Goal: Navigation & Orientation: Find specific page/section

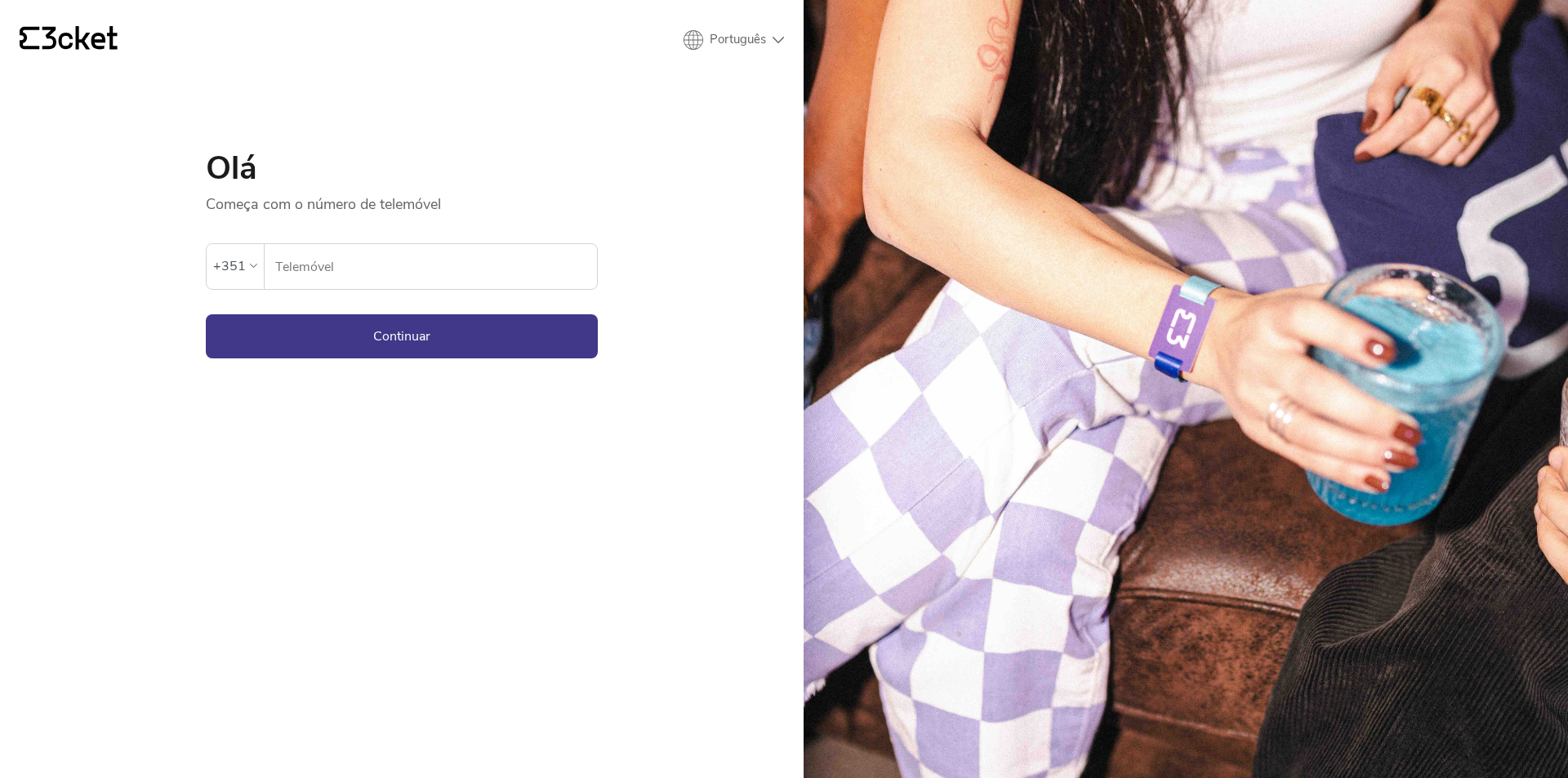
click at [333, 269] on input "Telemóvel" at bounding box center [436, 266] width 322 height 45
type input "910827734"
click at [390, 339] on button "Continuar" at bounding box center [402, 337] width 392 height 44
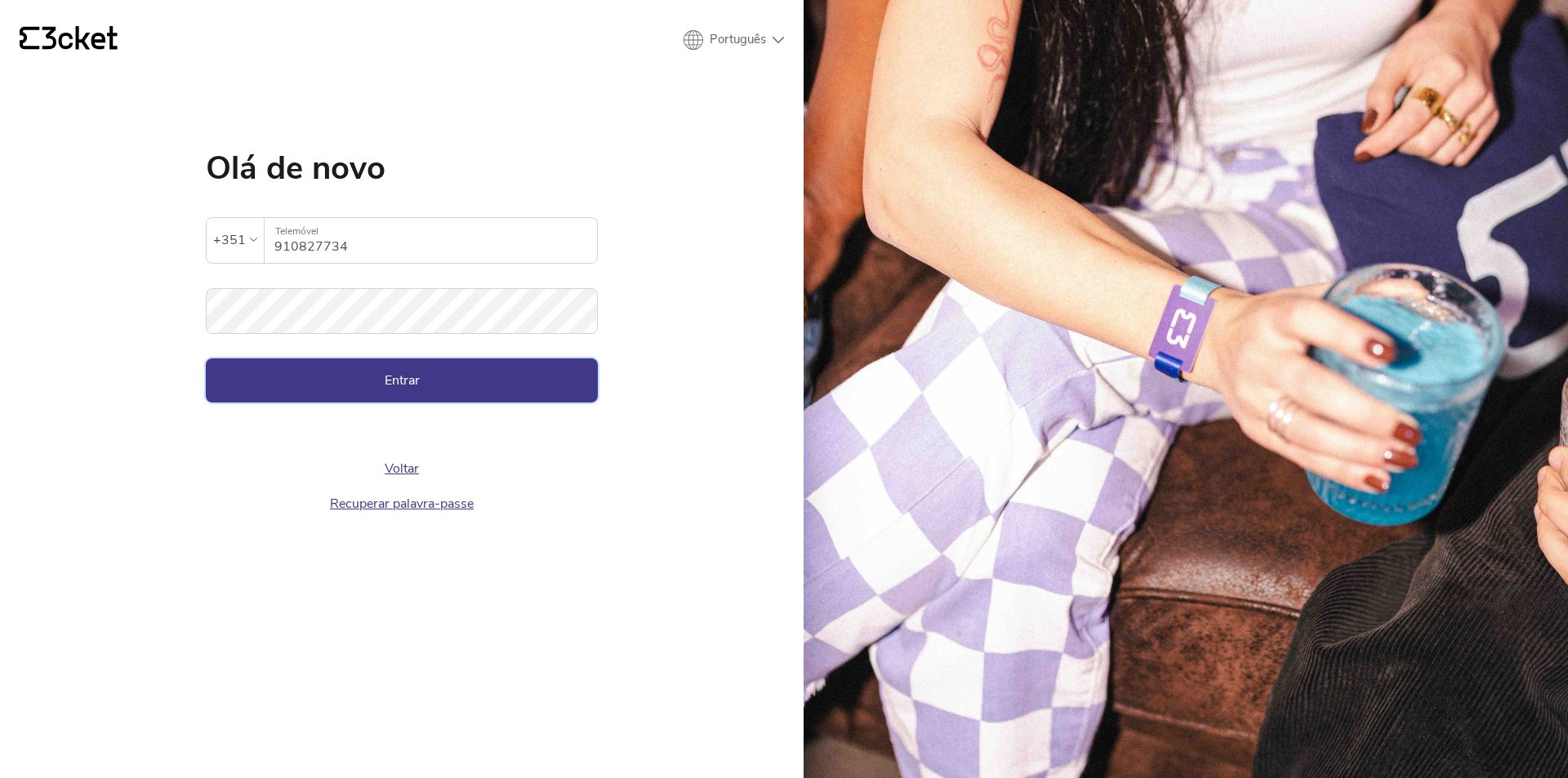
click at [498, 379] on button "Entrar" at bounding box center [402, 380] width 392 height 44
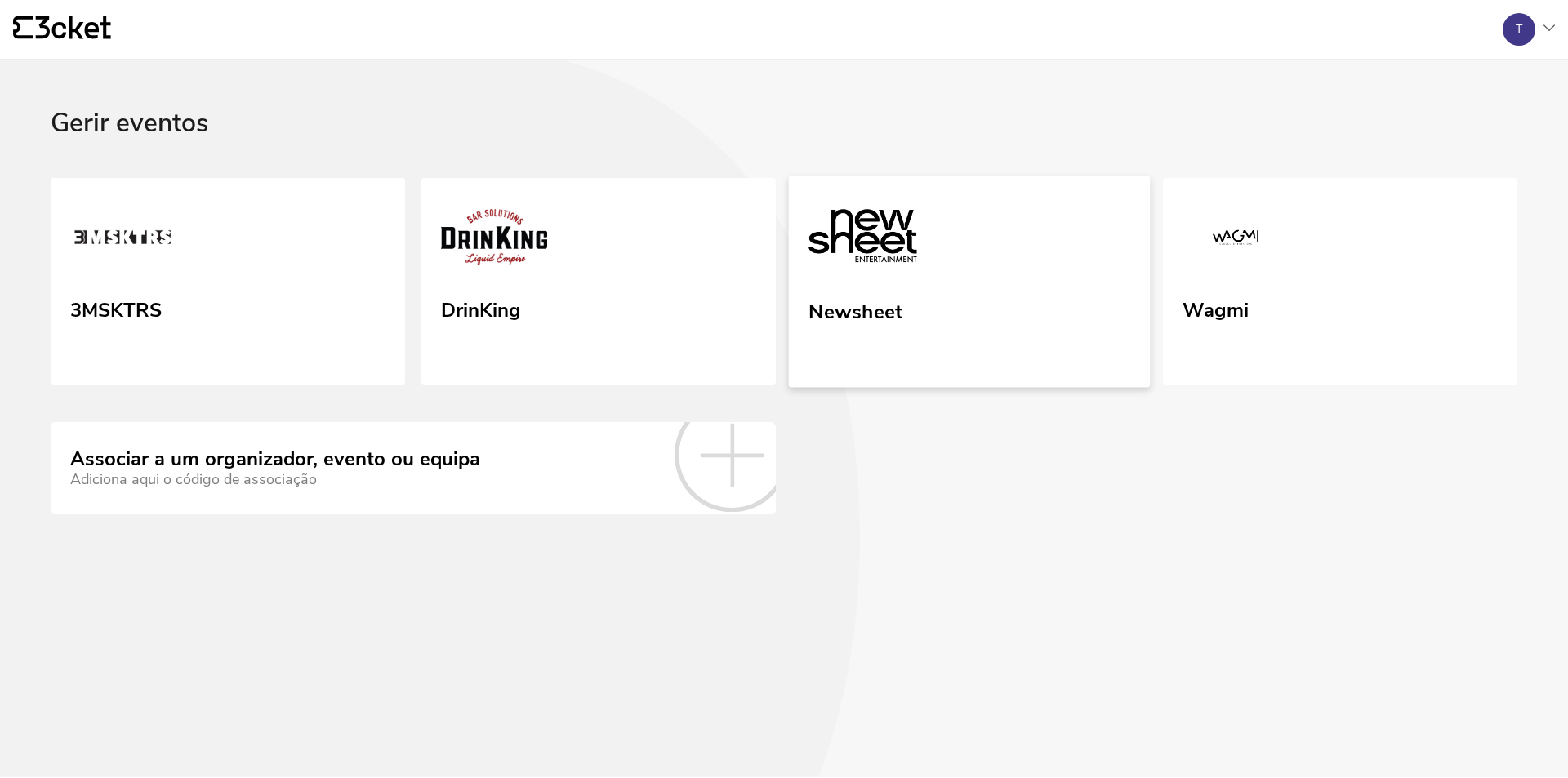
click at [856, 276] on img at bounding box center [863, 239] width 109 height 75
click at [154, 258] on img at bounding box center [123, 240] width 106 height 73
click at [844, 313] on div "Newsheet" at bounding box center [856, 308] width 93 height 30
